Goal: Transaction & Acquisition: Purchase product/service

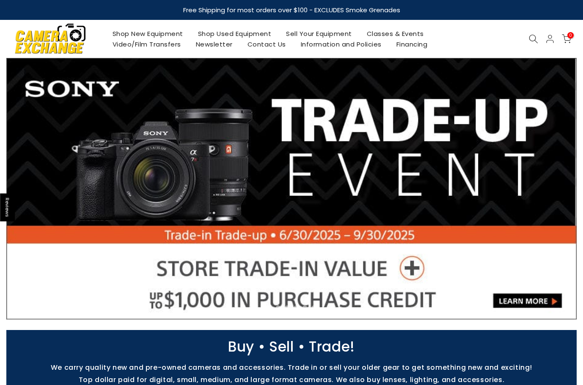
click at [249, 33] on link "Shop Used Equipment" at bounding box center [234, 33] width 88 height 11
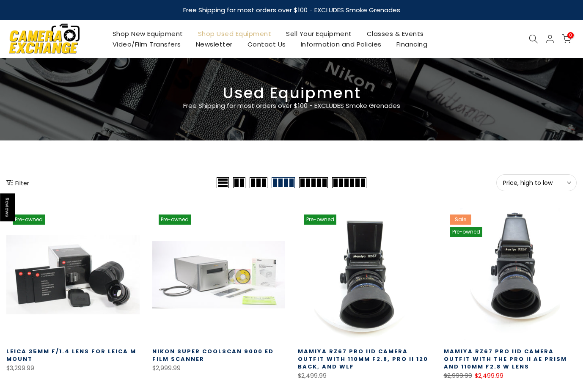
click at [546, 186] on span "Price, high to low" at bounding box center [536, 183] width 67 height 8
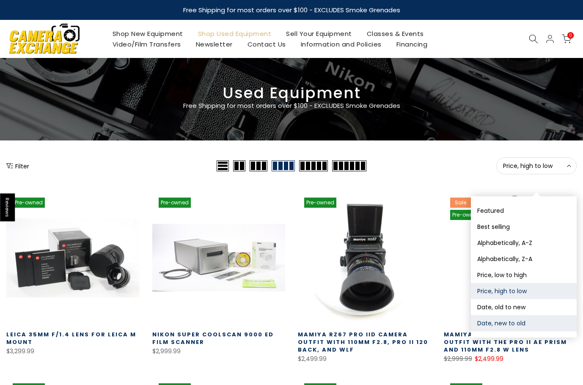
click at [528, 320] on button "Date, new to old" at bounding box center [524, 323] width 106 height 16
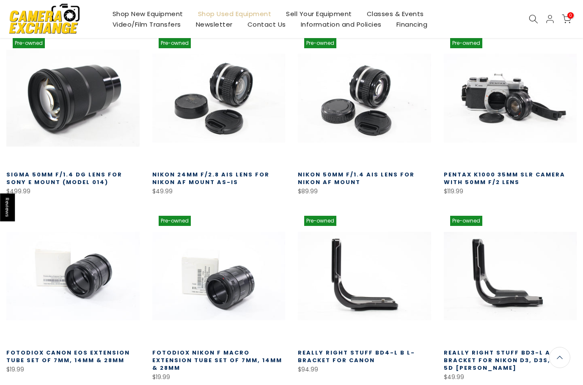
scroll to position [338, 0]
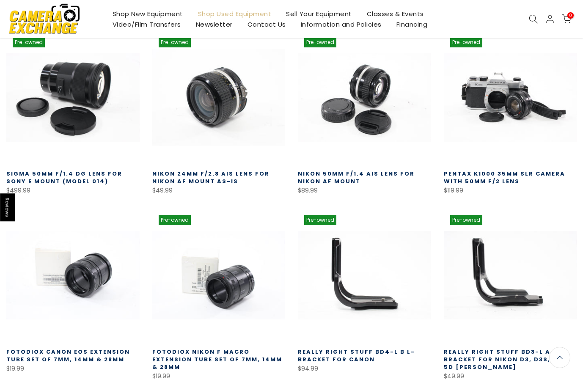
click at [210, 102] on link at bounding box center [218, 97] width 133 height 133
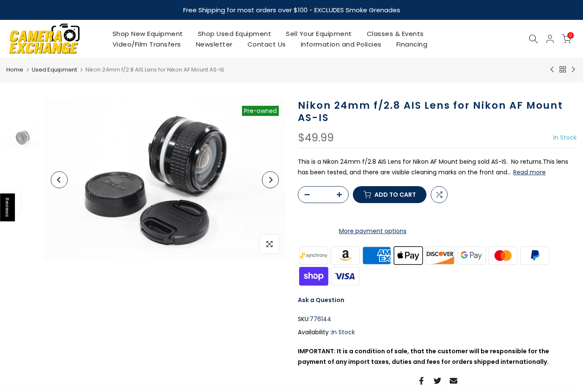
click at [271, 180] on icon "Next" at bounding box center [270, 180] width 6 height 6
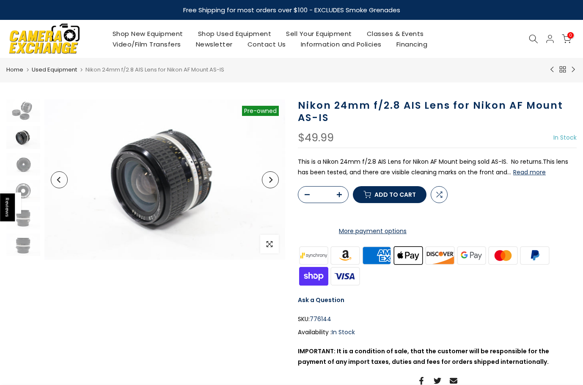
click at [271, 180] on icon "Next" at bounding box center [270, 180] width 6 height 6
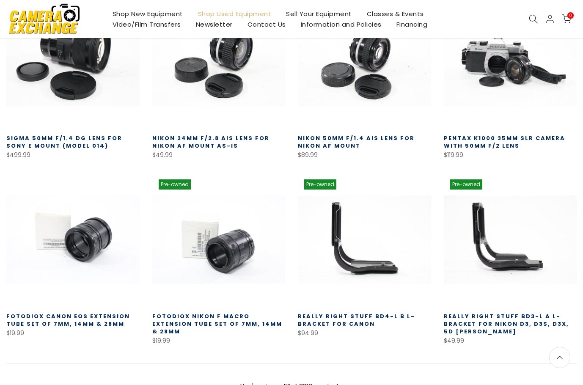
scroll to position [465, 0]
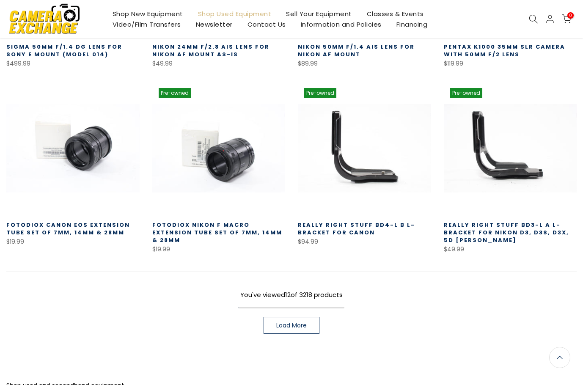
click at [305, 330] on link "Load More" at bounding box center [291, 325] width 56 height 17
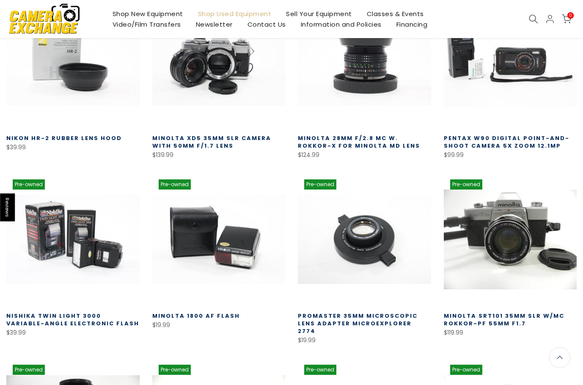
scroll to position [677, 0]
